Goal: Information Seeking & Learning: Learn about a topic

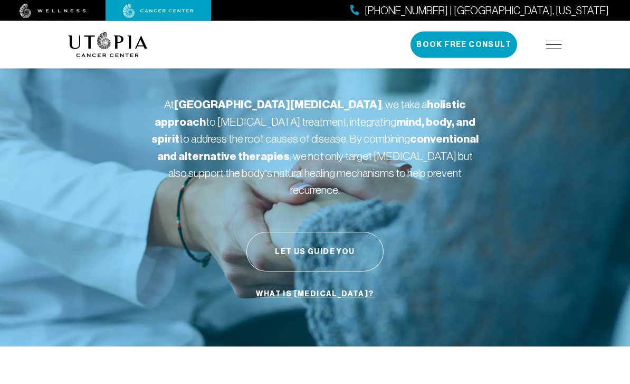
scroll to position [53, 0]
click at [356, 233] on button "Let Us Guide You" at bounding box center [315, 252] width 137 height 40
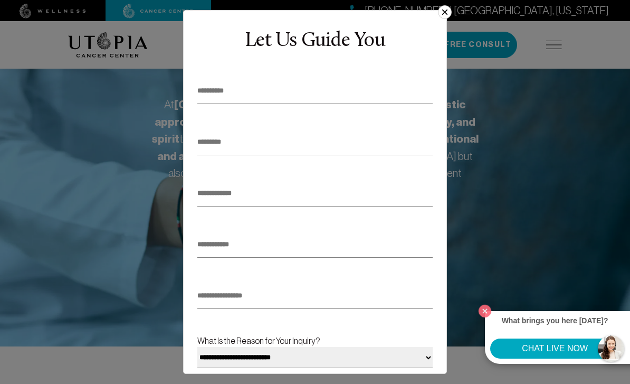
click at [444, 19] on button "×" at bounding box center [445, 12] width 14 height 14
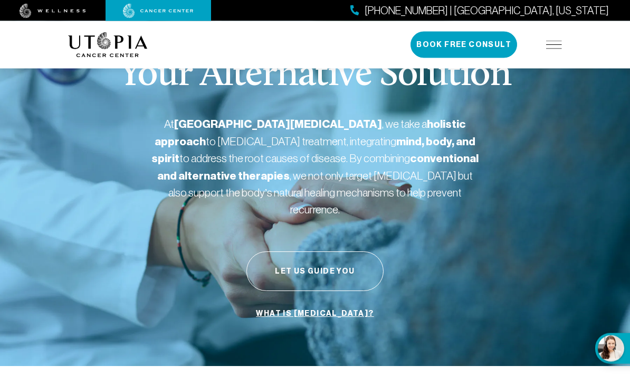
scroll to position [0, 0]
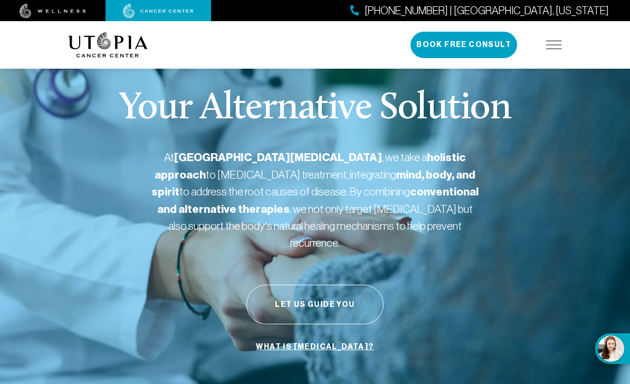
click at [72, 5] on img at bounding box center [53, 11] width 67 height 15
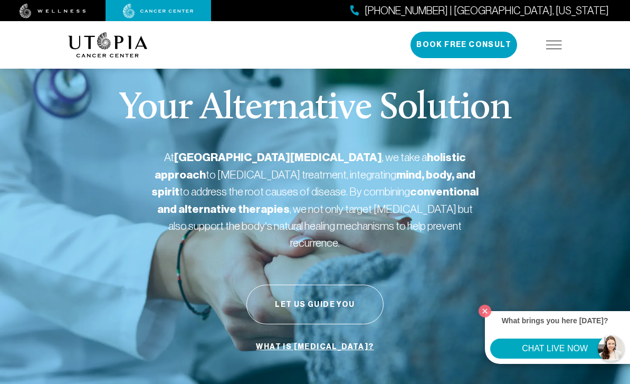
click at [561, 44] on img at bounding box center [554, 45] width 16 height 8
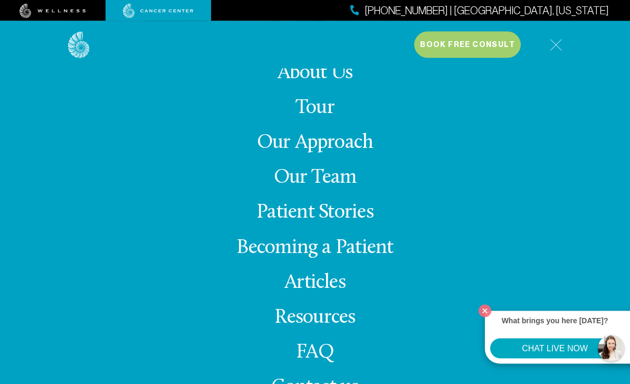
scroll to position [281, 0]
click at [365, 153] on link "Our Approach" at bounding box center [315, 143] width 117 height 21
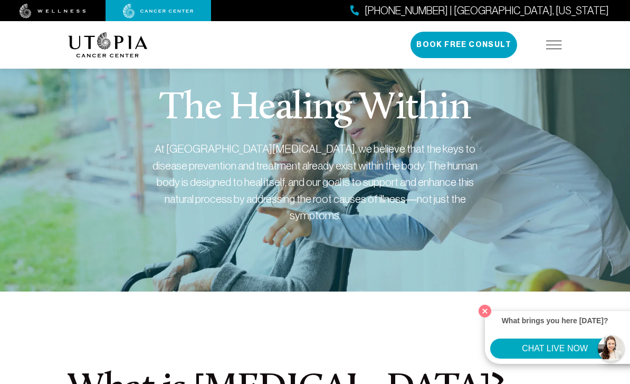
click at [560, 43] on img at bounding box center [554, 45] width 16 height 8
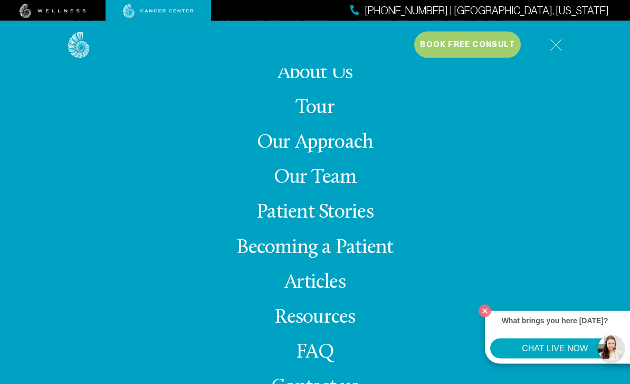
scroll to position [371, 0]
click at [339, 293] on link "Articles" at bounding box center [315, 282] width 61 height 21
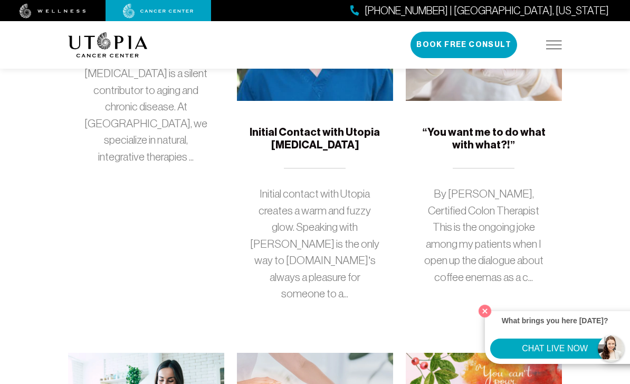
click at [333, 301] on div "Initial Contact with Utopia [MEDICAL_DATA] Initial contact with Utopia creates …" at bounding box center [315, 227] width 156 height 252
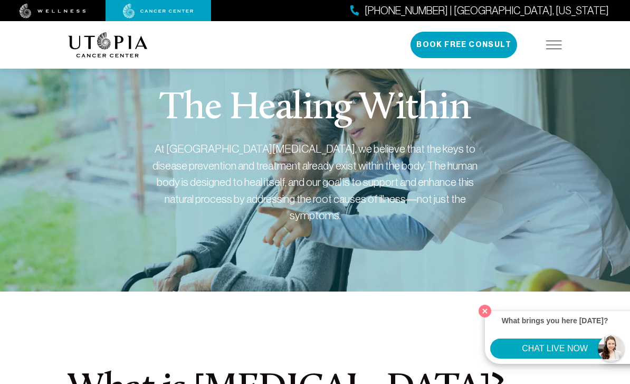
scroll to position [315, 0]
